Goal: Register for event/course

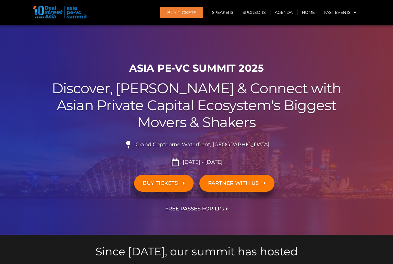
click at [174, 180] on span "BUY TICKETS" at bounding box center [160, 182] width 35 height 5
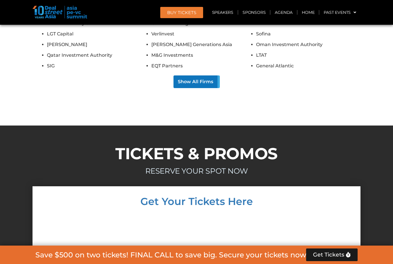
scroll to position [5253, 0]
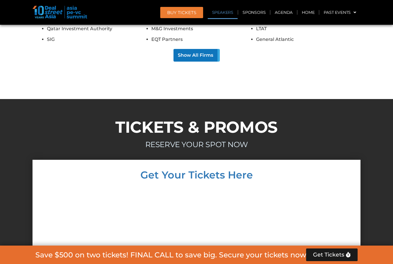
scroll to position [5288, 0]
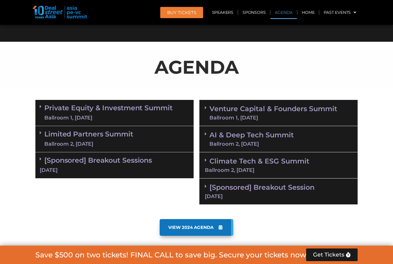
scroll to position [271, 0]
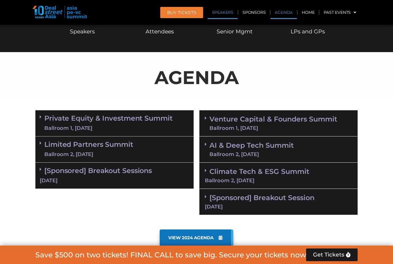
click at [227, 13] on link "Speakers" at bounding box center [223, 12] width 30 height 13
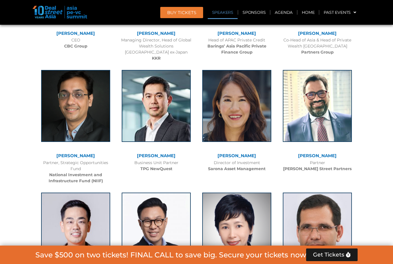
scroll to position [0, 0]
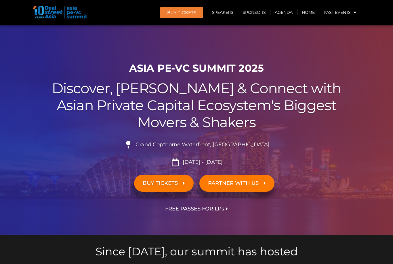
click at [244, 181] on span "PARTNER WITH US" at bounding box center [233, 182] width 51 height 5
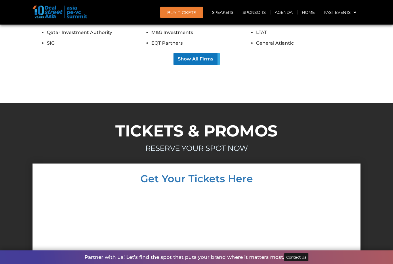
scroll to position [5186, 0]
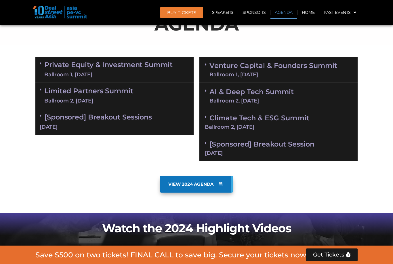
scroll to position [324, 0]
